Goal: Navigation & Orientation: Find specific page/section

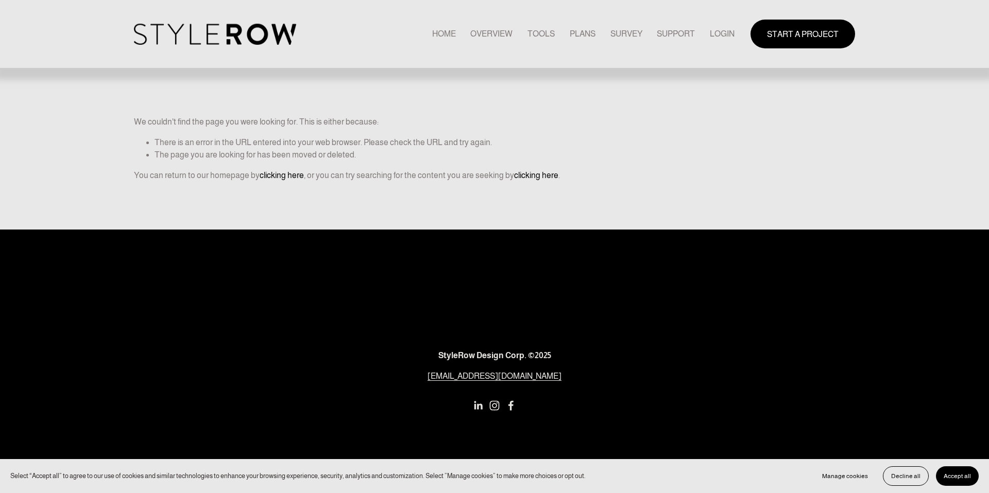
click at [725, 35] on link "LOGIN" at bounding box center [722, 34] width 25 height 14
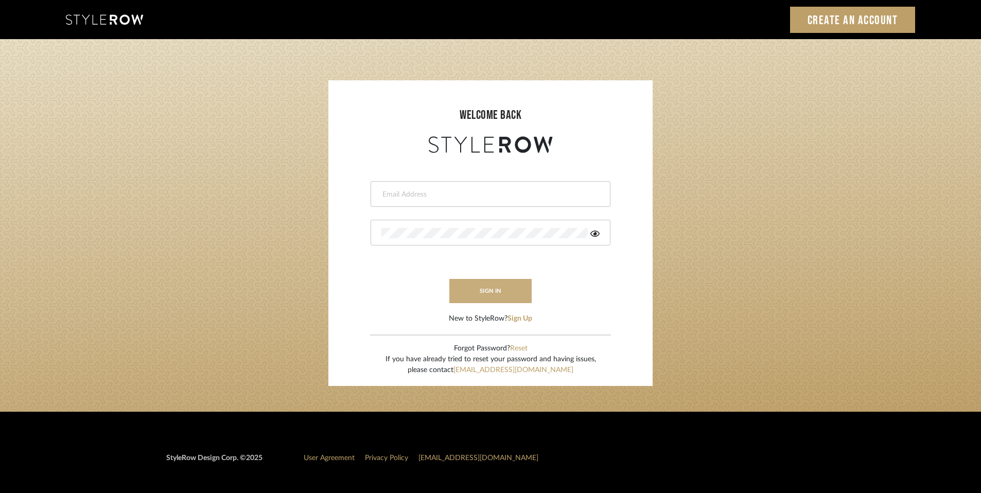
type input "rayeinteriordesign@gmail.com"
click at [505, 296] on button "sign in" at bounding box center [491, 291] width 82 height 24
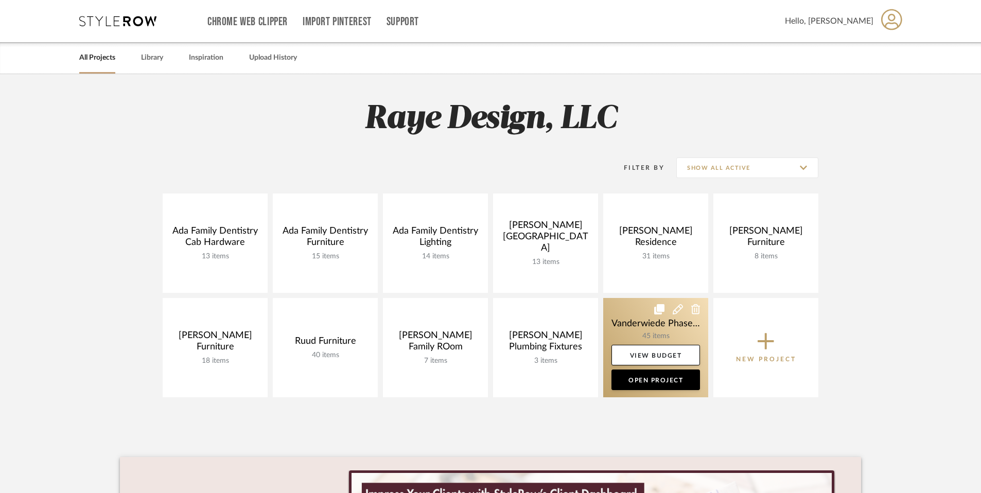
click at [624, 321] on link at bounding box center [655, 347] width 105 height 99
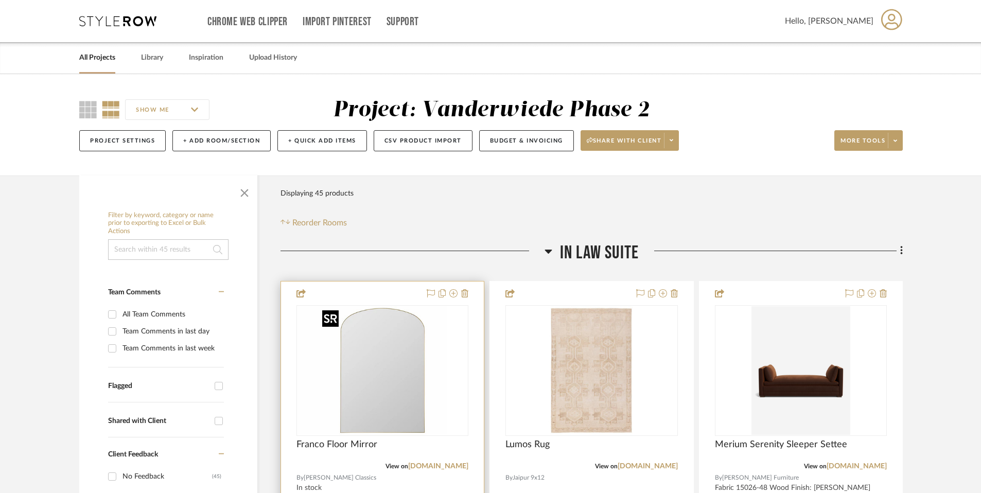
click at [405, 346] on div at bounding box center [383, 370] width 172 height 131
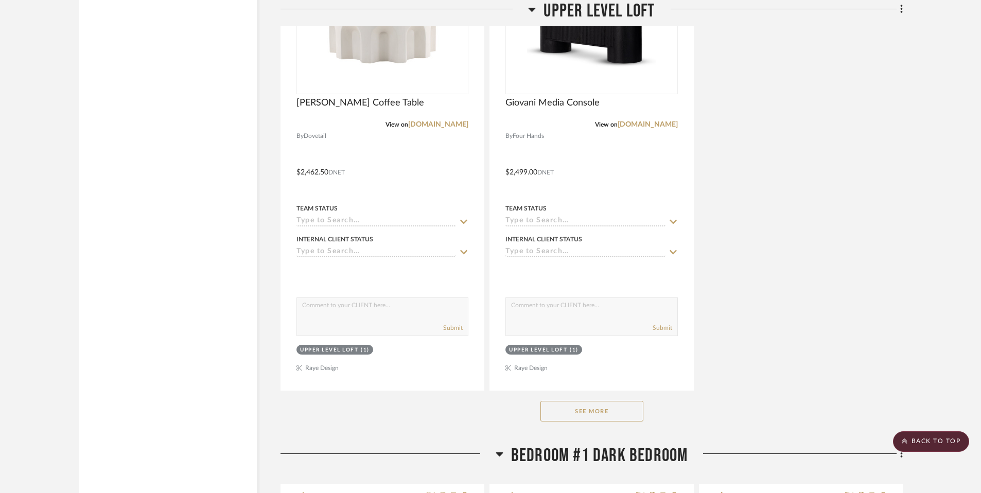
scroll to position [3788, 0]
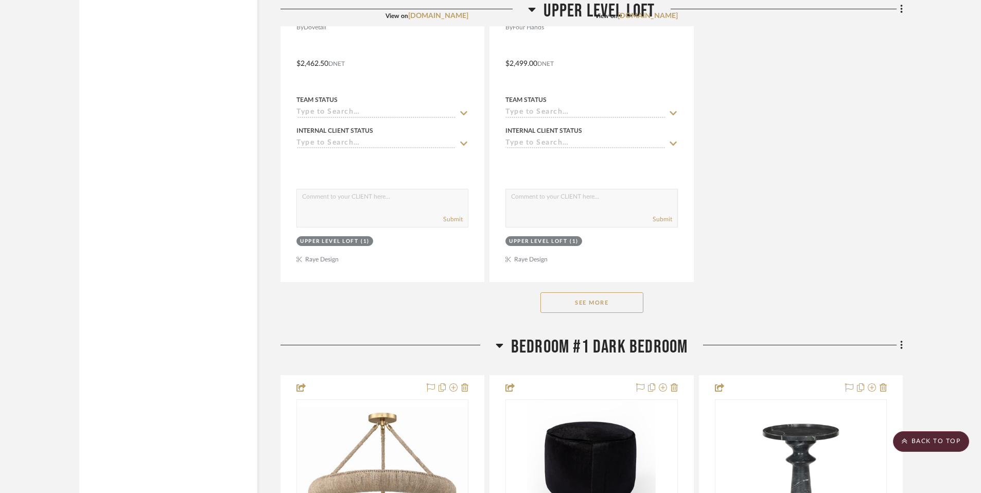
click at [566, 303] on button "See More" at bounding box center [592, 302] width 103 height 21
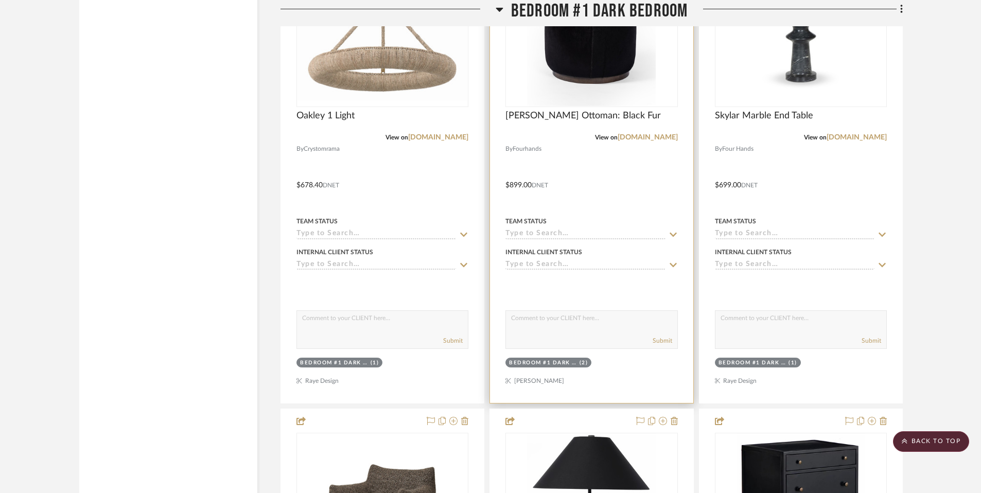
scroll to position [4301, 0]
